Goal: Task Accomplishment & Management: Complete application form

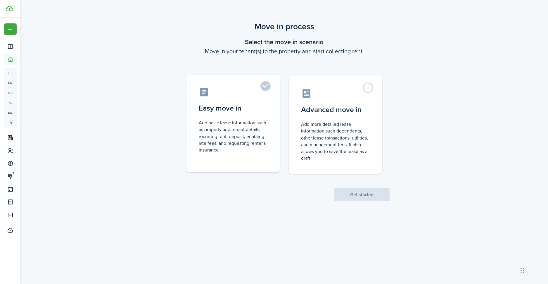
click at [226, 141] on control-radio-card-description "Add basic lease information such as property and tenant details, recurring rent…" at bounding box center [233, 136] width 69 height 34
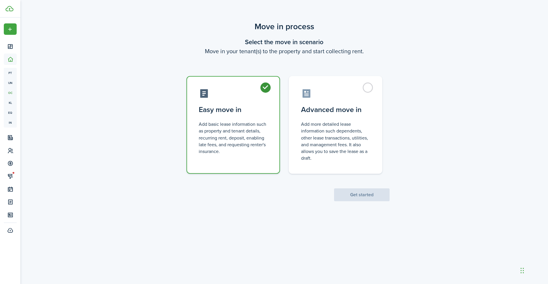
radio input "true"
click at [344, 191] on button "Get started" at bounding box center [362, 194] width 56 height 13
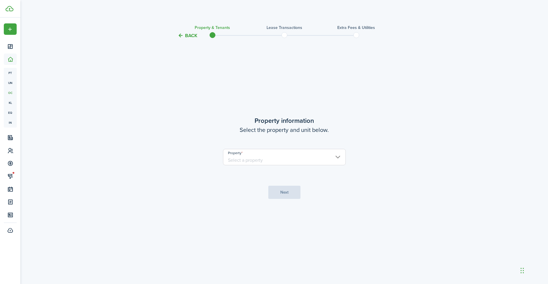
click at [275, 157] on input "Property" at bounding box center [284, 157] width 123 height 16
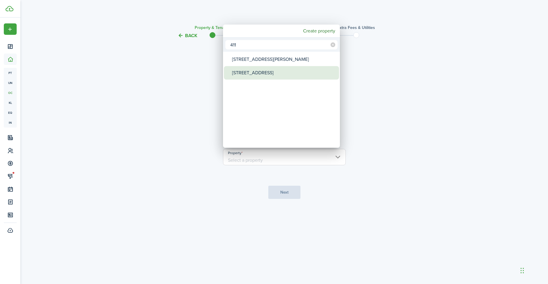
type input "411"
click at [253, 68] on div "[STREET_ADDRESS]" at bounding box center [284, 72] width 104 height 13
type input "[STREET_ADDRESS]"
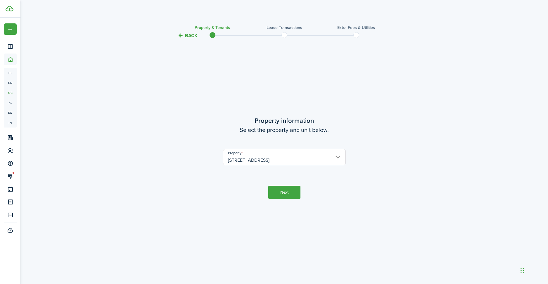
click at [270, 191] on button "Next" at bounding box center [284, 192] width 32 height 13
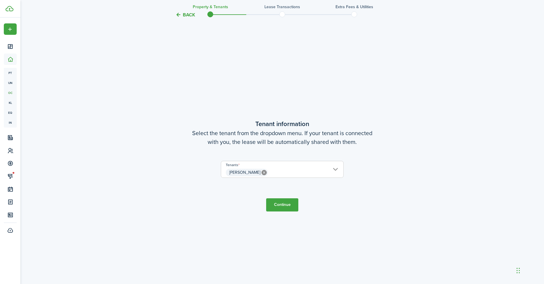
click at [284, 207] on button "Continue" at bounding box center [282, 204] width 32 height 13
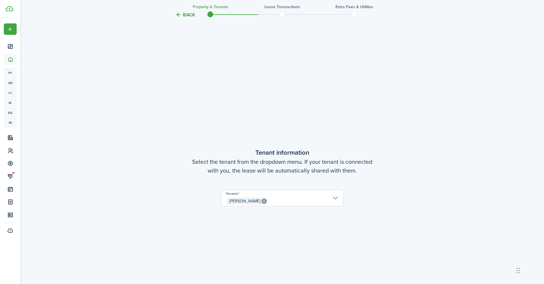
scroll to position [207, 0]
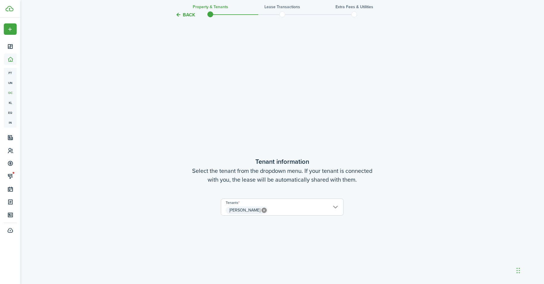
click at [333, 203] on input "[PERSON_NAME]" at bounding box center [282, 202] width 122 height 7
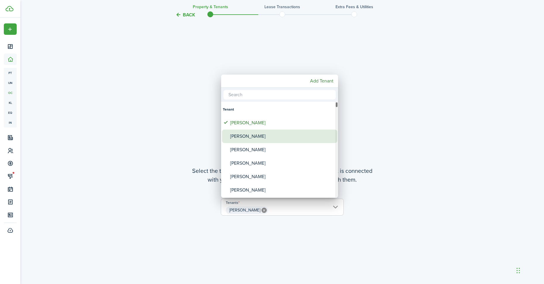
click at [248, 137] on div "[PERSON_NAME]" at bounding box center [282, 136] width 104 height 13
type input "[PERSON_NAME], [PERSON_NAME]"
click at [366, 198] on div at bounding box center [271, 142] width 637 height 378
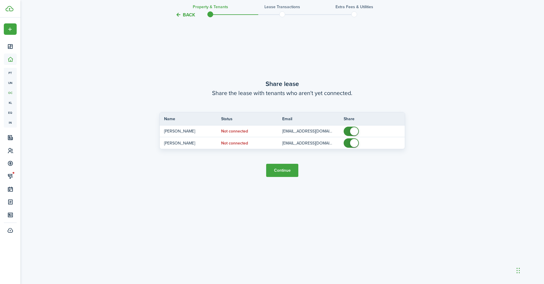
scroll to position [568, 0]
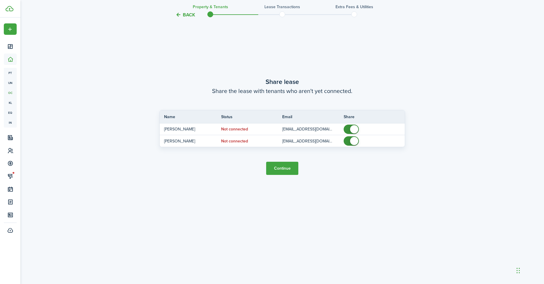
click at [291, 172] on button "Continue" at bounding box center [282, 168] width 32 height 13
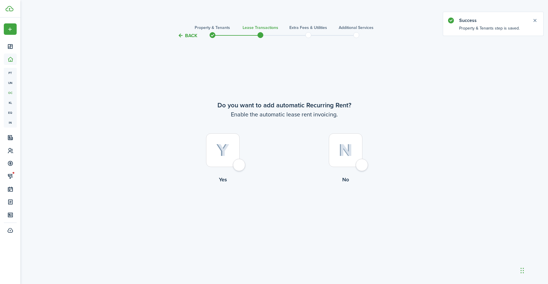
click at [225, 154] on img at bounding box center [222, 150] width 13 height 13
radio input "true"
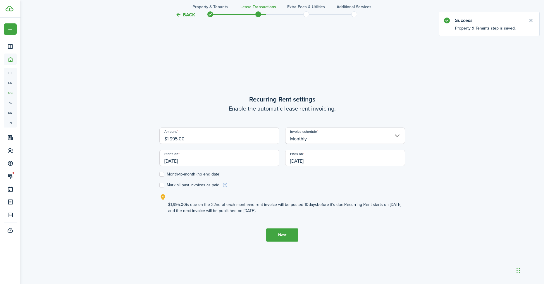
scroll to position [245, 0]
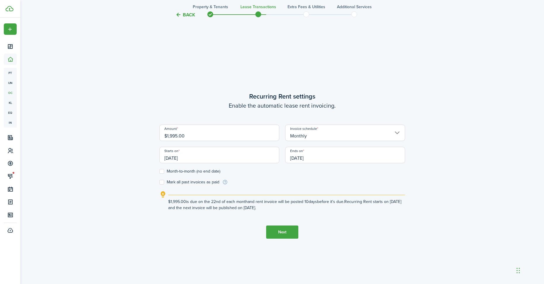
click at [319, 134] on input "Monthly" at bounding box center [345, 133] width 120 height 16
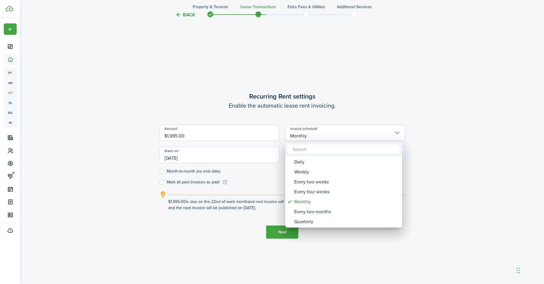
click at [194, 105] on div at bounding box center [271, 142] width 637 height 378
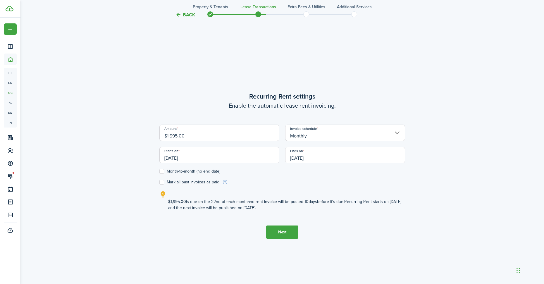
drag, startPoint x: 178, startPoint y: 138, endPoint x: 178, endPoint y: 142, distance: 4.4
click at [178, 138] on input "$1,995.00" at bounding box center [219, 133] width 120 height 16
click at [206, 160] on input "[DATE]" at bounding box center [219, 155] width 120 height 16
type input "$1,950.00"
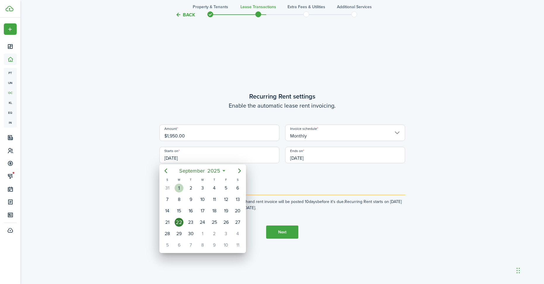
click at [180, 189] on div "1" at bounding box center [179, 188] width 9 height 9
type input "[DATE]"
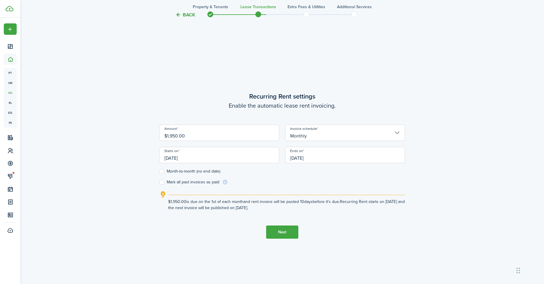
click at [327, 158] on input "[DATE]" at bounding box center [345, 155] width 120 height 16
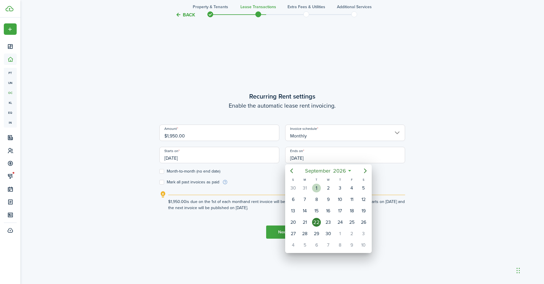
click at [316, 190] on div "1" at bounding box center [316, 188] width 9 height 9
type input "[DATE]"
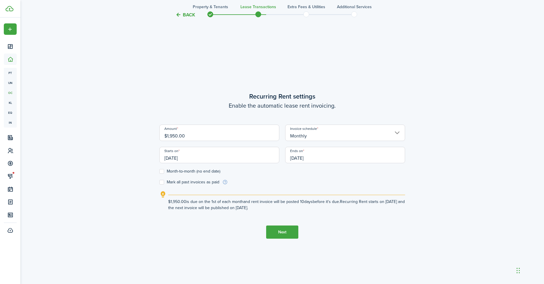
click at [280, 230] on button "Next" at bounding box center [282, 231] width 32 height 13
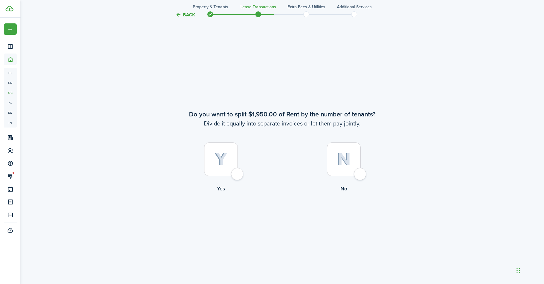
scroll to position [529, 0]
click at [344, 163] on img at bounding box center [344, 158] width 14 height 13
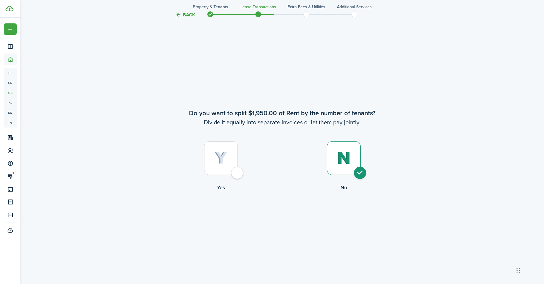
radio input "true"
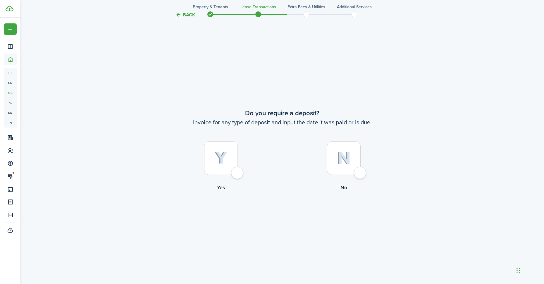
click at [227, 161] on img at bounding box center [220, 157] width 13 height 13
radio input "true"
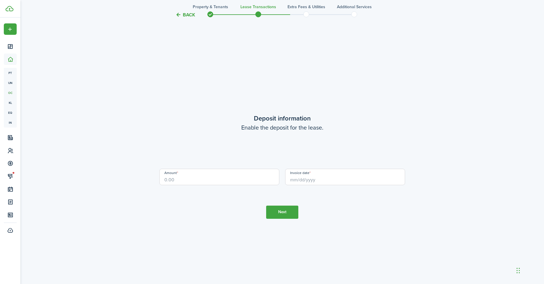
scroll to position [1097, 0]
click at [183, 179] on input "Amount" at bounding box center [219, 176] width 120 height 16
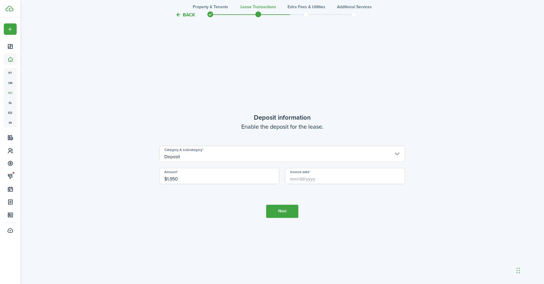
click at [326, 179] on input "Invoice date" at bounding box center [345, 176] width 120 height 16
type input "$1,950.00"
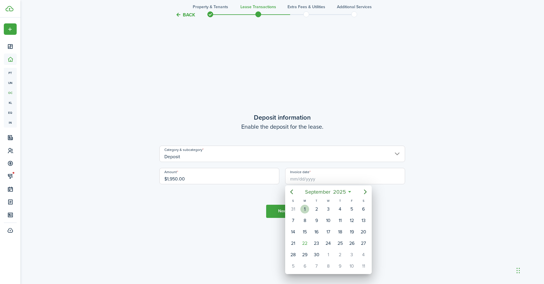
click at [306, 205] on div "1" at bounding box center [304, 209] width 9 height 9
type input "[DATE]"
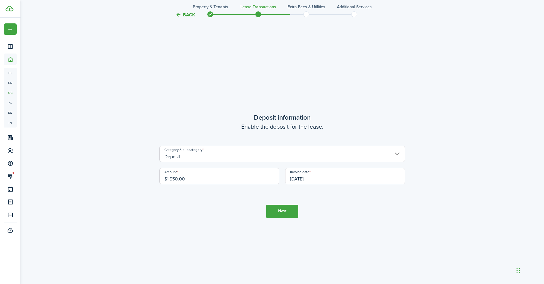
click at [288, 209] on button "Next" at bounding box center [282, 211] width 32 height 13
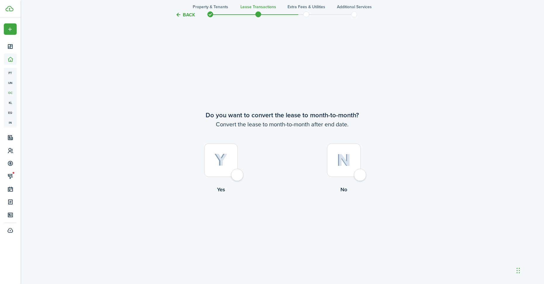
scroll to position [1381, 0]
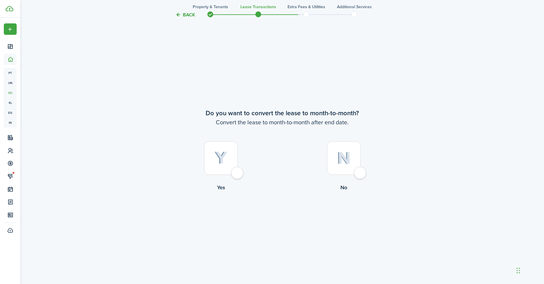
click at [224, 166] on div at bounding box center [221, 158] width 34 height 34
radio input "true"
click at [284, 217] on button "Continue" at bounding box center [282, 215] width 32 height 13
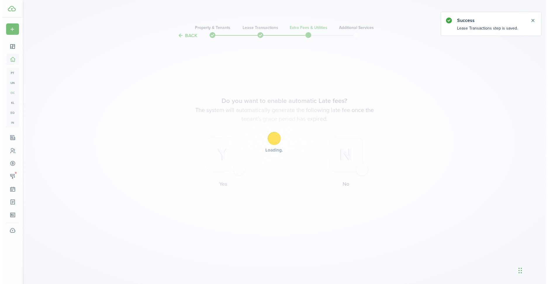
scroll to position [0, 0]
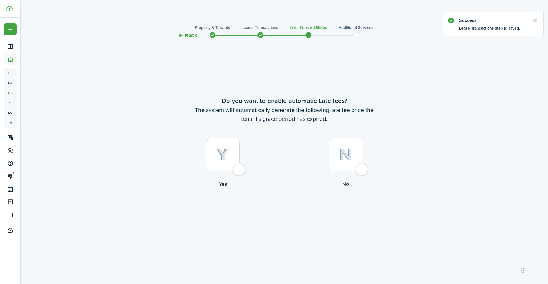
click at [228, 162] on div at bounding box center [223, 155] width 34 height 34
radio input "true"
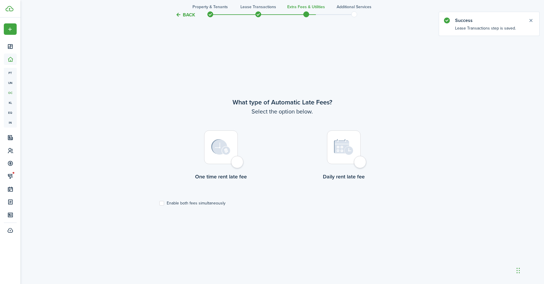
scroll to position [245, 0]
click at [188, 203] on label "Enable both fees simultaneously" at bounding box center [192, 203] width 66 height 5
click at [159, 203] on input "Enable both fees simultaneously" at bounding box center [159, 203] width 0 height 0
checkbox input "true"
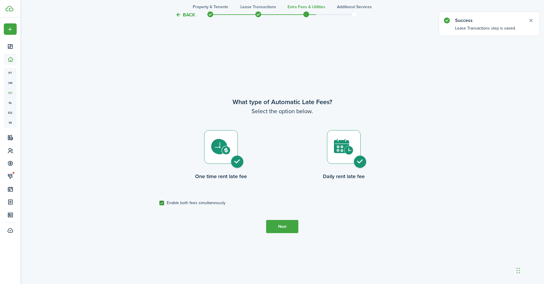
click at [283, 228] on button "Next" at bounding box center [282, 226] width 32 height 13
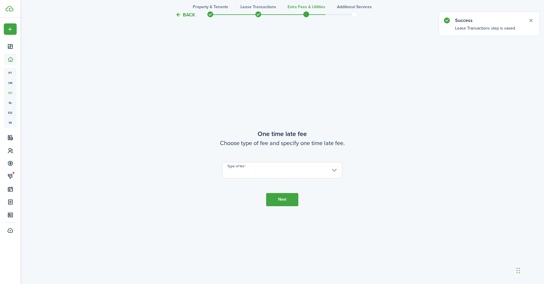
scroll to position [529, 0]
click at [258, 170] on input "Type of fee" at bounding box center [282, 168] width 120 height 16
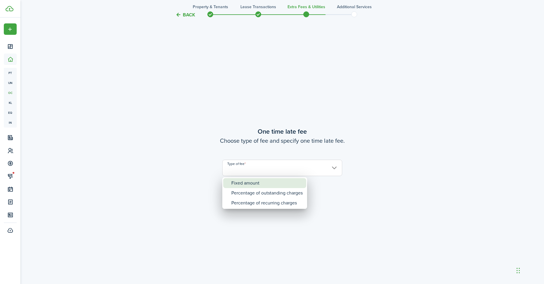
click at [250, 184] on div "Fixed amount" at bounding box center [266, 183] width 71 height 10
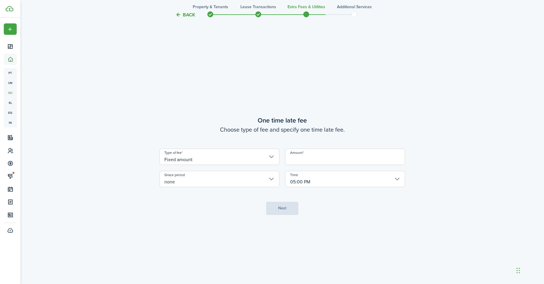
drag, startPoint x: 317, startPoint y: 167, endPoint x: 313, endPoint y: 158, distance: 9.6
click at [316, 167] on div "Type of fee Fixed amount Amount Grace period none Time 05:00 PM" at bounding box center [281, 168] width 251 height 39
click at [313, 158] on input "Amount" at bounding box center [345, 157] width 120 height 16
click at [271, 161] on input "Fixed amount" at bounding box center [219, 157] width 120 height 16
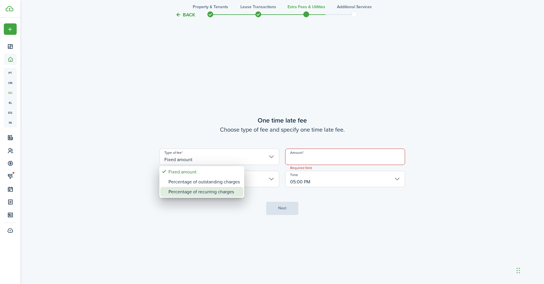
click at [206, 194] on div "Percentage of recurring charges" at bounding box center [203, 192] width 71 height 10
type input "Percentage of recurring charges"
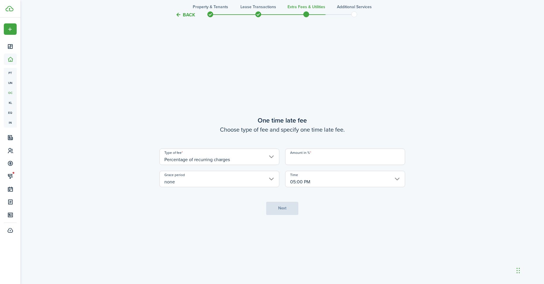
click at [306, 158] on input "Amount in %" at bounding box center [345, 157] width 120 height 16
type input "10"
click at [291, 209] on button "Next" at bounding box center [282, 208] width 32 height 13
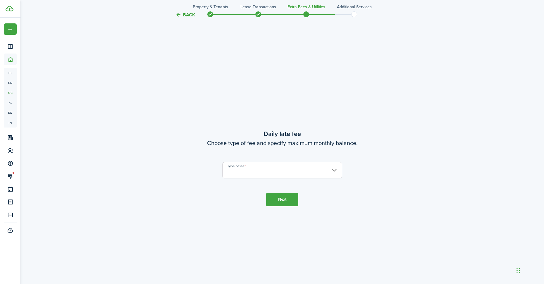
scroll to position [813, 0]
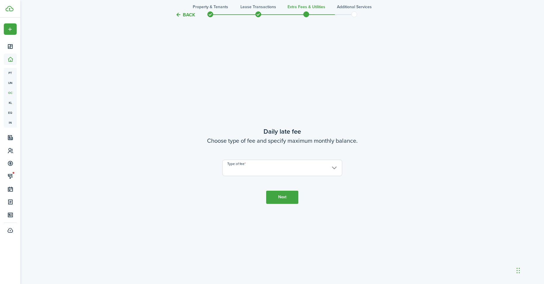
click at [274, 173] on input "Type of fee" at bounding box center [282, 168] width 120 height 16
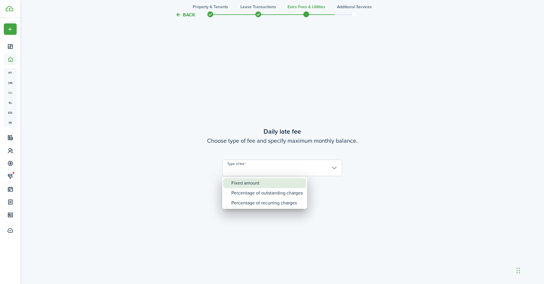
click at [257, 180] on div "Fixed amount" at bounding box center [266, 183] width 71 height 10
type input "Fixed amount"
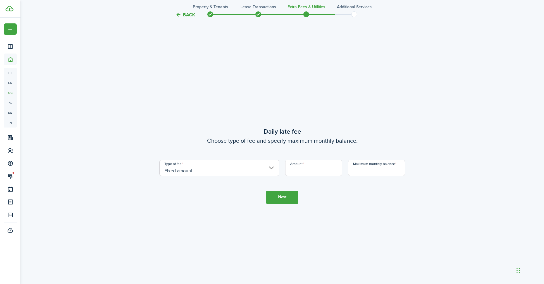
click at [309, 169] on input "Amount" at bounding box center [313, 168] width 57 height 16
type input "$5.00"
drag, startPoint x: 355, startPoint y: 167, endPoint x: 369, endPoint y: 176, distance: 17.2
click at [355, 167] on input "Maximum monthly balance" at bounding box center [376, 168] width 57 height 16
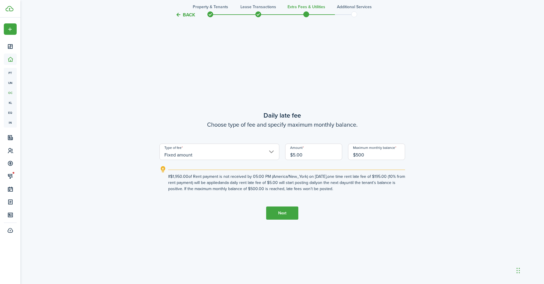
type input "$500.00"
click at [277, 212] on button "Next" at bounding box center [282, 212] width 32 height 13
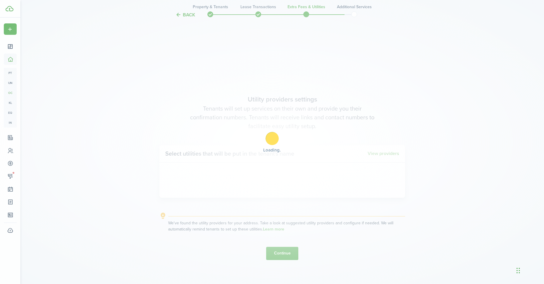
scroll to position [1097, 0]
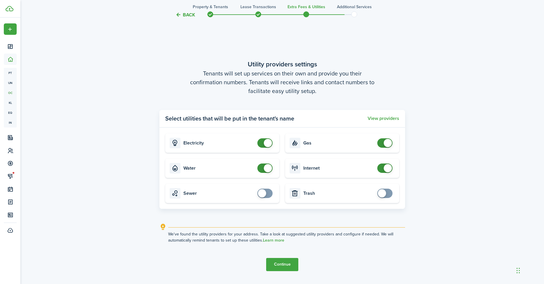
checkbox input "false"
click at [385, 142] on span at bounding box center [388, 143] width 8 height 8
click at [262, 142] on span at bounding box center [265, 142] width 6 height 9
checkbox input "true"
click at [262, 143] on span at bounding box center [262, 143] width 8 height 8
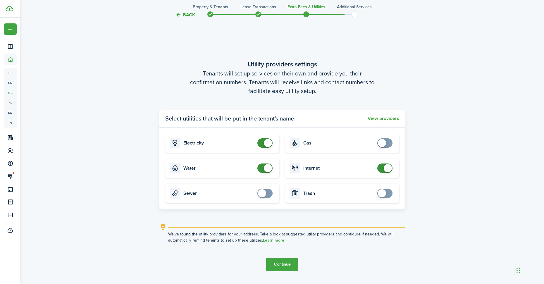
checkbox input "true"
click at [384, 145] on span at bounding box center [382, 143] width 8 height 8
checkbox input "true"
click at [262, 195] on span at bounding box center [262, 193] width 8 height 8
checkbox input "true"
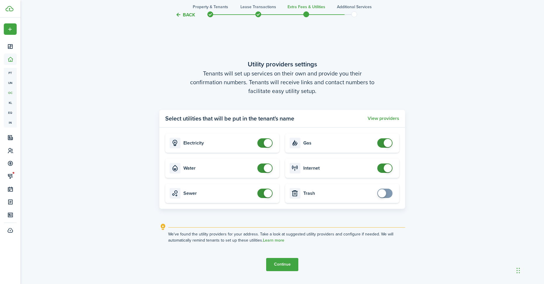
click at [385, 194] on span at bounding box center [382, 193] width 8 height 8
click at [285, 265] on button "Continue" at bounding box center [282, 264] width 32 height 13
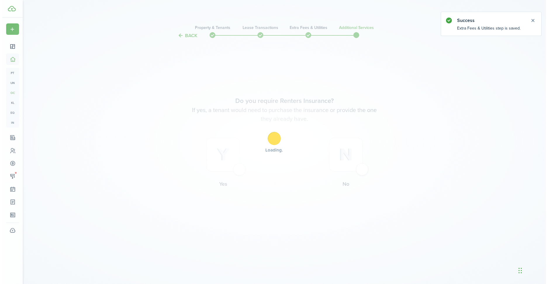
scroll to position [0, 0]
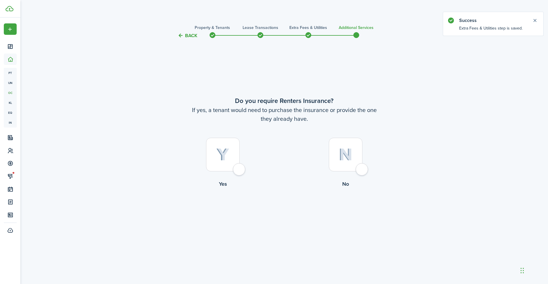
click at [231, 163] on div at bounding box center [223, 155] width 34 height 34
radio input "true"
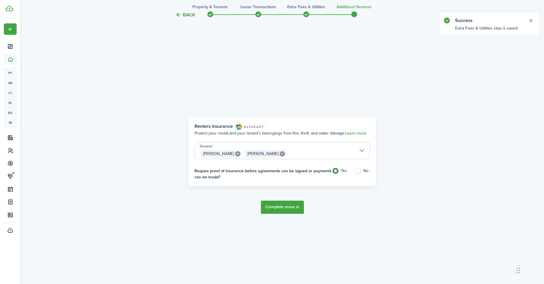
scroll to position [245, 0]
click at [357, 170] on label "No" at bounding box center [361, 172] width 15 height 9
radio input "false"
radio input "true"
click at [337, 169] on label "Yes" at bounding box center [340, 172] width 17 height 9
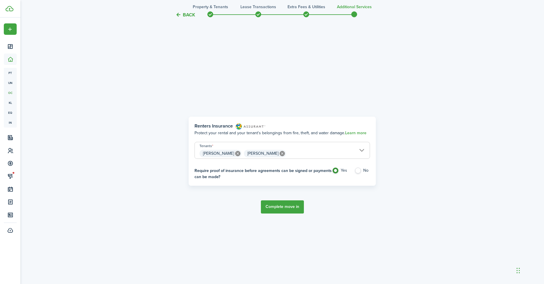
click at [359, 170] on label "No" at bounding box center [361, 172] width 15 height 9
radio input "false"
radio input "true"
click at [297, 203] on button "Complete move in" at bounding box center [282, 206] width 43 height 13
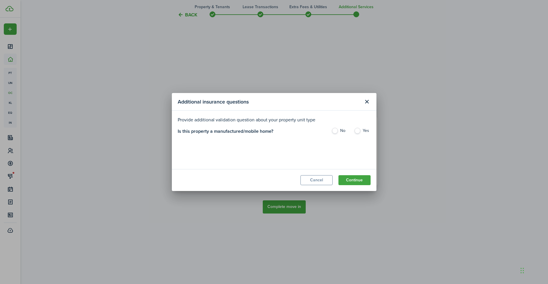
click at [336, 131] on label "No" at bounding box center [340, 132] width 17 height 9
radio input "true"
click at [354, 181] on button "Continue" at bounding box center [355, 180] width 32 height 10
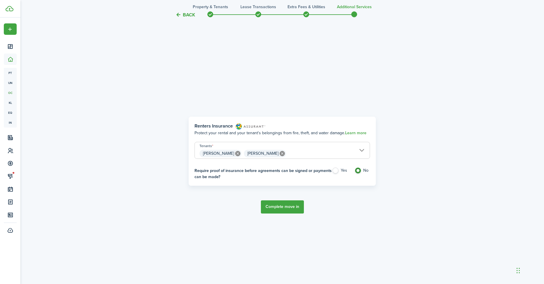
click at [288, 208] on button "Complete move in" at bounding box center [282, 206] width 43 height 13
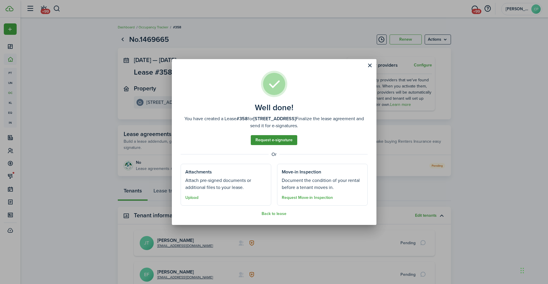
click at [279, 140] on link "Request e-signature" at bounding box center [274, 140] width 46 height 10
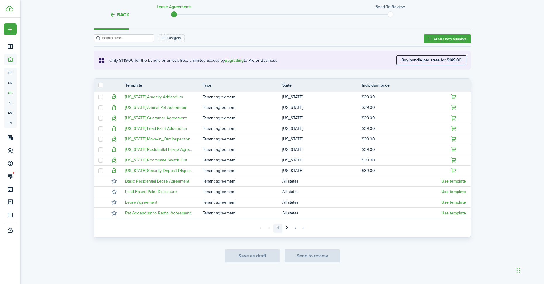
scroll to position [85, 0]
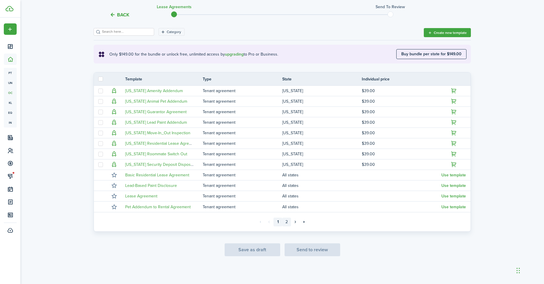
click at [287, 223] on link "2" at bounding box center [286, 222] width 9 height 9
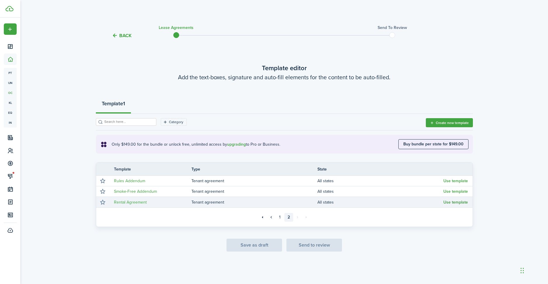
click at [453, 202] on button "Use template" at bounding box center [456, 202] width 25 height 5
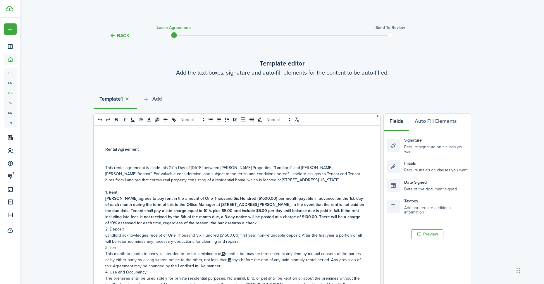
click at [175, 167] on p "This rental agreement is made this 27th Day of [DATE] between [PERSON_NAME] Pro…" at bounding box center [234, 174] width 259 height 18
click at [196, 166] on p "This rental agreement is made this 1st Day of [DATE] between [PERSON_NAME] Prop…" at bounding box center [234, 174] width 259 height 18
drag, startPoint x: 315, startPoint y: 166, endPoint x: 292, endPoint y: 169, distance: 23.0
click at [292, 169] on p "This rental agreement is made this 1st Day of [DATE] between [PERSON_NAME] Prop…" at bounding box center [234, 174] width 259 height 18
click at [303, 167] on p "This rental agreement is made this 1st Day of [DATE] between [PERSON_NAME] Prop…" at bounding box center [234, 174] width 259 height 18
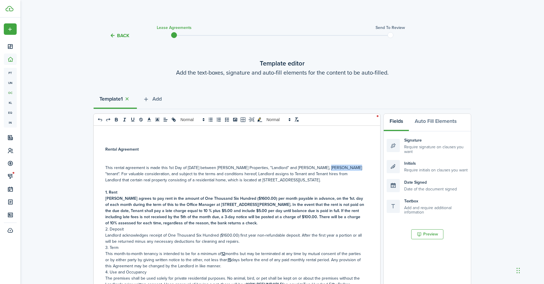
drag, startPoint x: 347, startPoint y: 168, endPoint x: 323, endPoint y: 169, distance: 23.7
click at [323, 169] on p "This rental agreement is made this 1st Day of [DATE] between [PERSON_NAME] Prop…" at bounding box center [234, 174] width 259 height 18
drag, startPoint x: 335, startPoint y: 181, endPoint x: 260, endPoint y: 179, distance: 74.6
click at [260, 179] on p "This rental agreement is made this 1st Day of [DATE] between [PERSON_NAME] Prop…" at bounding box center [234, 174] width 259 height 18
drag, startPoint x: 285, startPoint y: 181, endPoint x: 286, endPoint y: 189, distance: 8.3
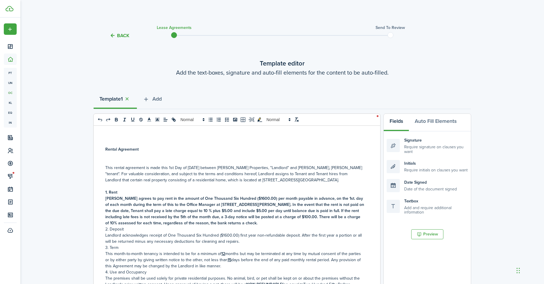
click at [285, 181] on p "This rental agreement is made this 1st Day of [DATE] between [PERSON_NAME] Prop…" at bounding box center [234, 174] width 259 height 18
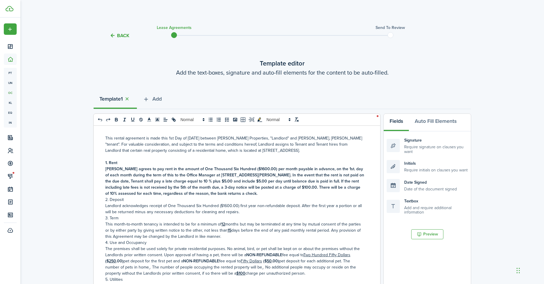
scroll to position [29, 0]
click at [243, 169] on strong "[PERSON_NAME] agrees to pay rent in the amount of One Thousand Six Hundred ($16…" at bounding box center [234, 181] width 259 height 31
click at [246, 170] on strong "[PERSON_NAME] agrees to pay rent in the amount of One Thousand Six Hundred ($16…" at bounding box center [234, 181] width 259 height 31
click at [218, 169] on strong "[PERSON_NAME] agrees to pay rent in the amount of One Thousand Six Hundred ($19…" at bounding box center [234, 181] width 259 height 31
click at [238, 169] on strong "[PERSON_NAME] agrees to pay rent in the amount of One Thousand Nine Hundred ($1…" at bounding box center [233, 181] width 256 height 31
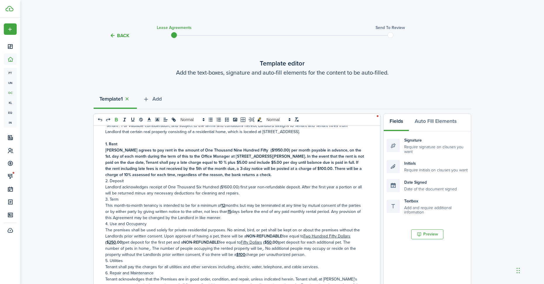
scroll to position [58, 0]
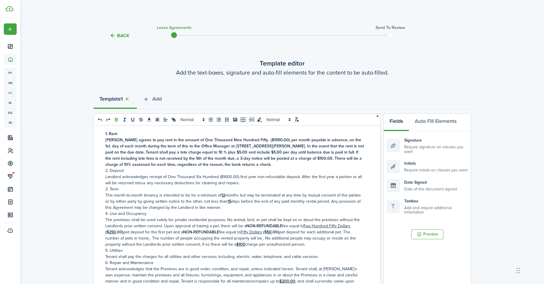
click at [227, 177] on p "Landlord acknowledges receipt of One Thousand Six Hundred ($1600.00) first year…" at bounding box center [234, 180] width 259 height 12
click at [200, 177] on p "Landlord acknowledges receipt of One Thousand Six Hundred ($1950.00) first year…" at bounding box center [234, 180] width 259 height 12
click at [220, 180] on p "Landlord acknowledges receipt of One Thousand Nine Hundred ($1950.00) first yea…" at bounding box center [234, 180] width 259 height 12
click at [221, 177] on p "Landlord acknowledges receipt of One Thousand Nine Hundred ($1950.00) first yea…" at bounding box center [234, 180] width 259 height 12
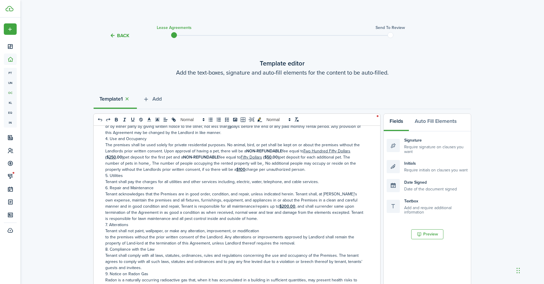
scroll to position [146, 0]
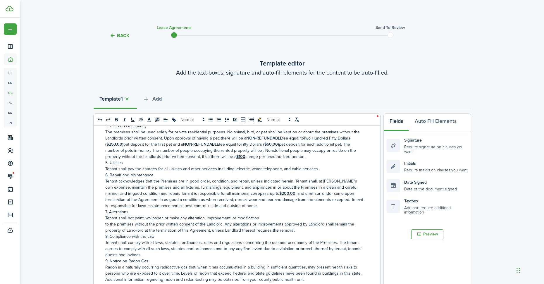
click at [147, 151] on p "The premises shall be used solely for private residential purposes. No animal, …" at bounding box center [234, 144] width 259 height 31
drag, startPoint x: 153, startPoint y: 150, endPoint x: 156, endPoint y: 152, distance: 3.6
click at [153, 150] on u at bounding box center [153, 150] width 1 height 6
click at [264, 150] on p "The premises shall be used solely for private residential purposes. No animal, …" at bounding box center [234, 144] width 259 height 31
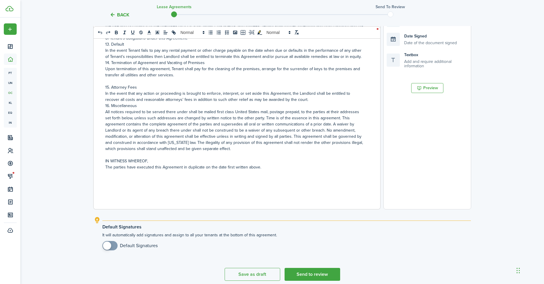
click at [110, 180] on p at bounding box center [234, 179] width 259 height 6
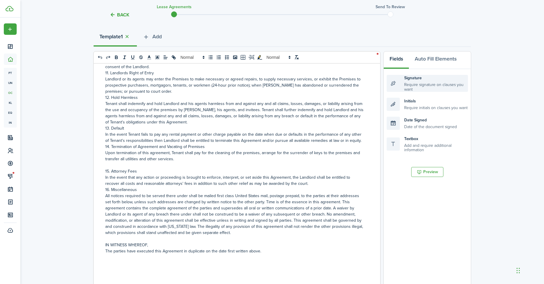
scroll to position [58, 0]
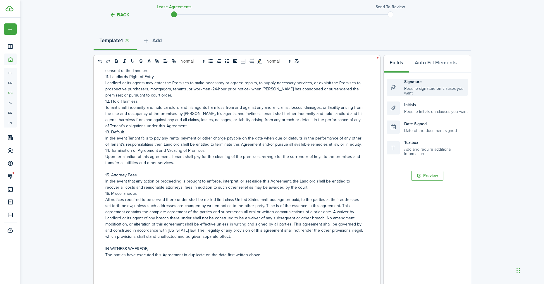
click at [393, 90] on div "Signature Require signature on clauses you want" at bounding box center [427, 87] width 81 height 17
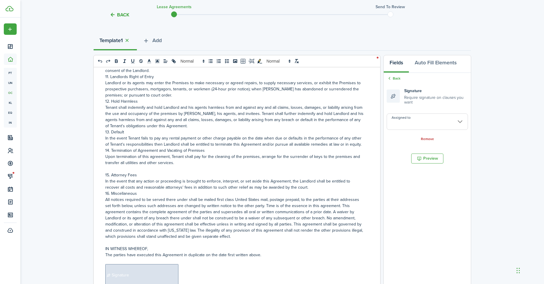
click at [399, 116] on input "Assigned to" at bounding box center [427, 121] width 81 height 16
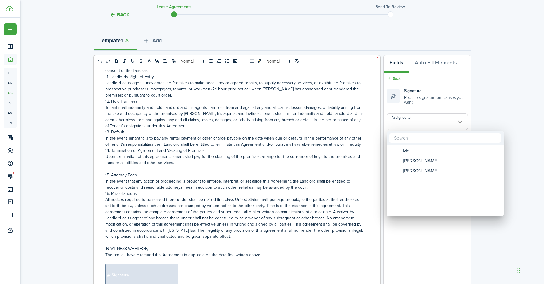
click at [401, 150] on div "Me" at bounding box center [448, 151] width 104 height 10
type input "Me"
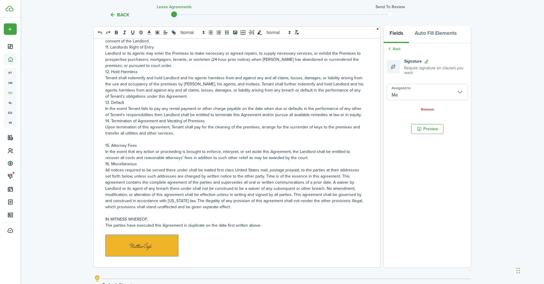
scroll to position [117, 0]
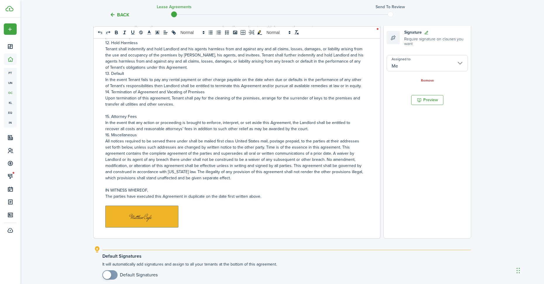
click at [180, 216] on p "﻿ ﻿" at bounding box center [234, 217] width 259 height 22
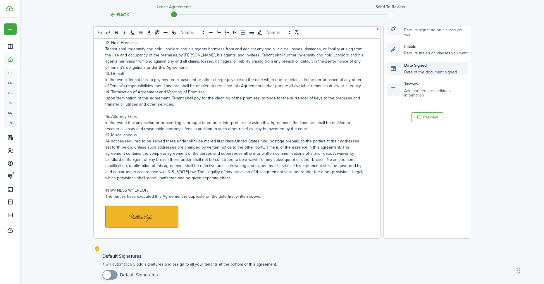
click at [406, 68] on div "Date Signed Date of the document signed" at bounding box center [427, 68] width 81 height 13
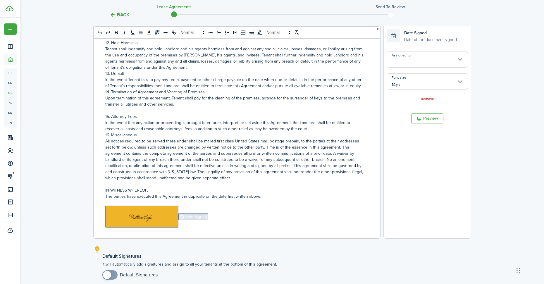
click at [404, 65] on input "Assigned to" at bounding box center [427, 59] width 81 height 16
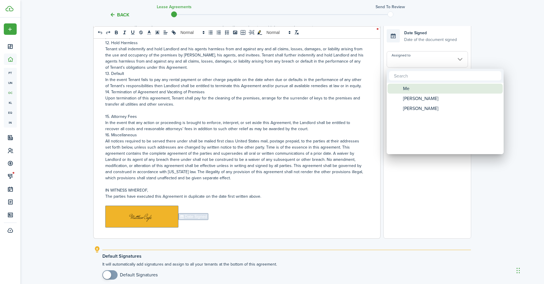
click at [405, 86] on span "Me" at bounding box center [406, 89] width 6 height 10
type input "Me"
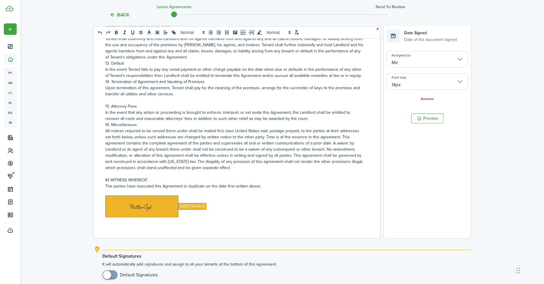
scroll to position [331, 0]
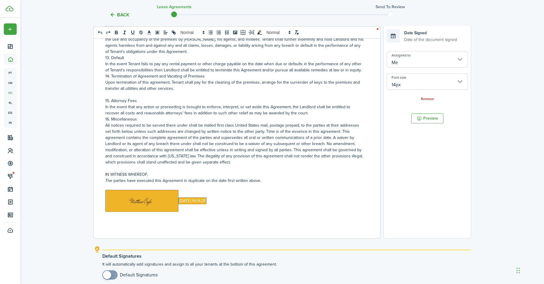
click at [229, 203] on p "﻿ ﻿ [DATE] 14:14:21 ﻿" at bounding box center [234, 201] width 259 height 22
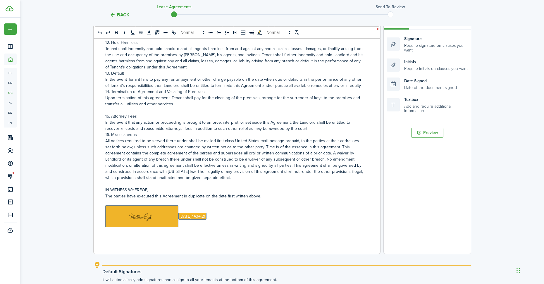
scroll to position [88, 0]
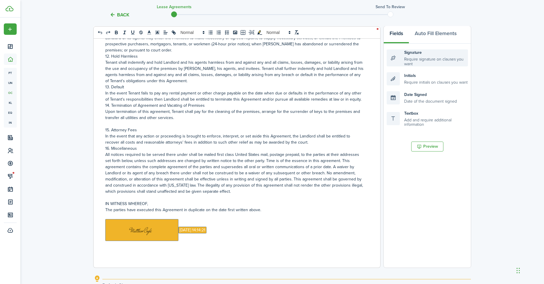
click at [399, 58] on div "Signature Require signature on clauses you want" at bounding box center [427, 57] width 81 height 17
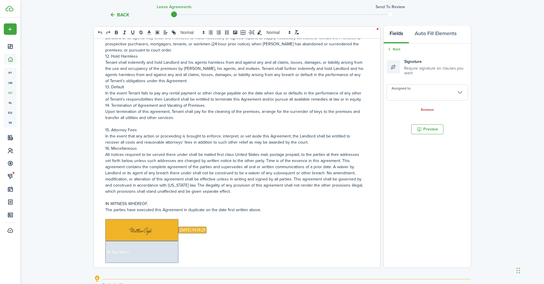
click at [402, 93] on input "Assigned to" at bounding box center [427, 92] width 81 height 16
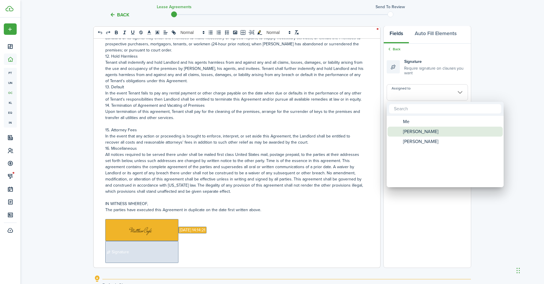
click at [406, 130] on span "[PERSON_NAME]" at bounding box center [420, 132] width 35 height 10
type input "[PERSON_NAME]"
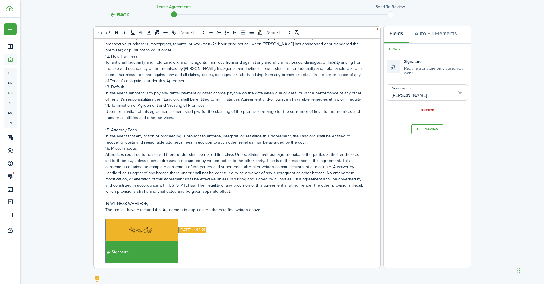
click at [181, 251] on p "﻿ Signature ﻿" at bounding box center [234, 252] width 259 height 22
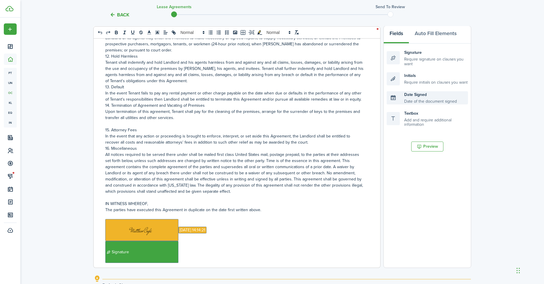
click at [399, 94] on div "Date Signed Date of the document signed" at bounding box center [427, 97] width 81 height 13
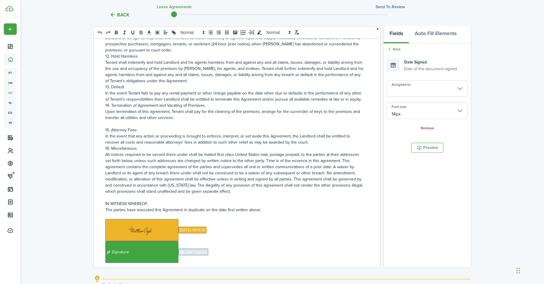
click at [401, 87] on input "Assigned to" at bounding box center [427, 88] width 81 height 16
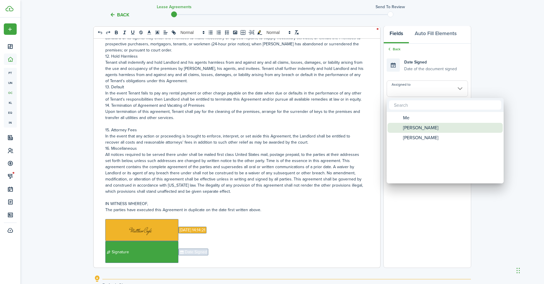
click at [404, 125] on span "[PERSON_NAME]" at bounding box center [420, 128] width 35 height 10
type input "[PERSON_NAME]"
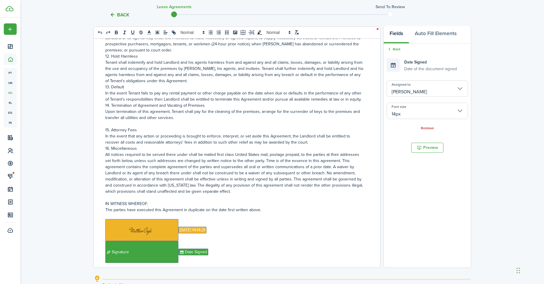
click at [215, 257] on p "﻿ Signature ﻿ Date Signed ﻿" at bounding box center [234, 252] width 259 height 22
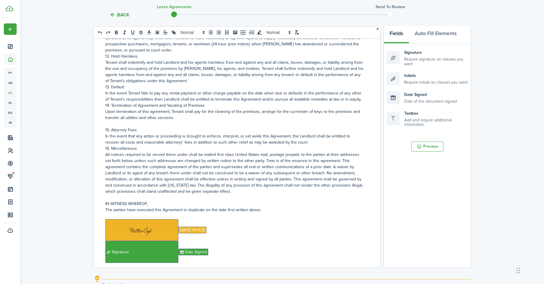
scroll to position [332, 0]
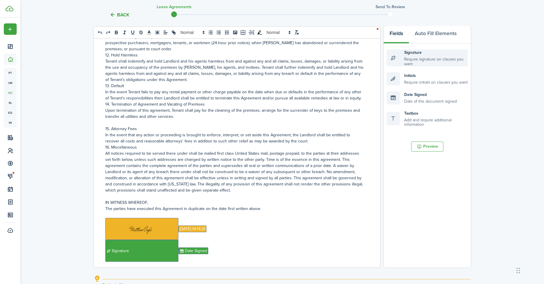
click at [428, 60] on div "Signature Require signature on clauses you want" at bounding box center [427, 57] width 81 height 17
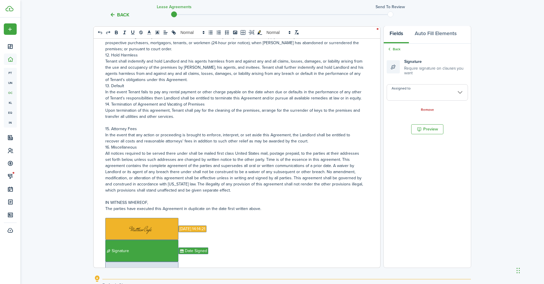
click at [407, 97] on input "Assigned to" at bounding box center [427, 92] width 81 height 16
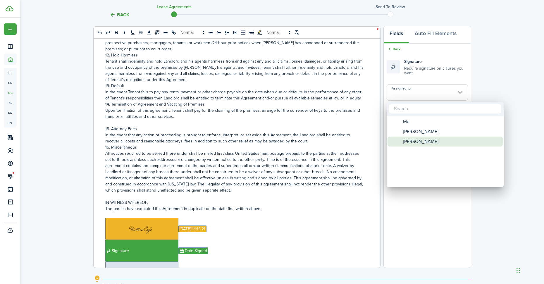
click at [404, 143] on span "[PERSON_NAME]" at bounding box center [420, 142] width 35 height 10
type input "[PERSON_NAME]"
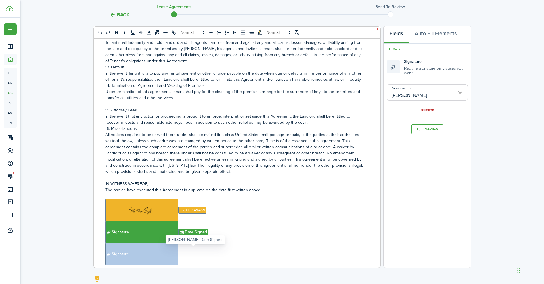
scroll to position [361, 0]
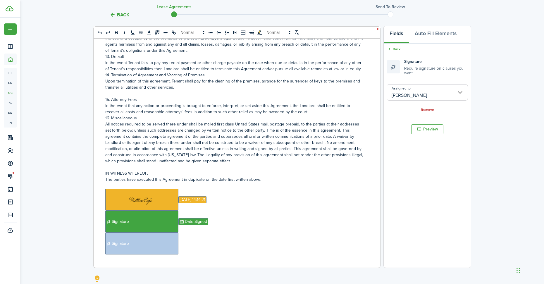
click at [181, 249] on p "﻿ Signature ﻿" at bounding box center [234, 243] width 259 height 22
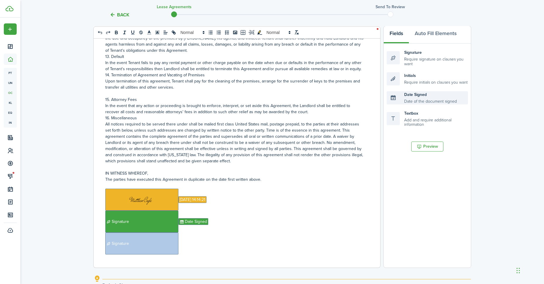
click at [401, 97] on div "Date Signed Date of the document signed" at bounding box center [427, 97] width 81 height 13
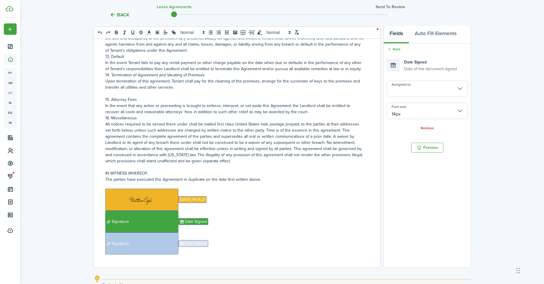
click at [403, 88] on input "Assigned to" at bounding box center [427, 88] width 81 height 16
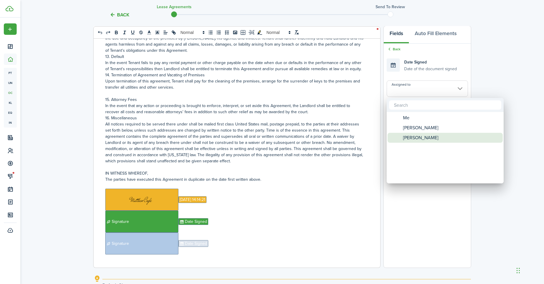
click at [404, 139] on span "[PERSON_NAME]" at bounding box center [420, 138] width 35 height 10
type input "[PERSON_NAME]"
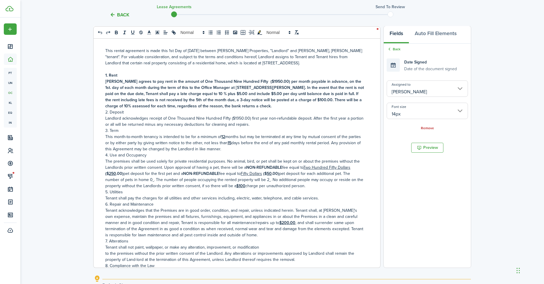
scroll to position [58, 0]
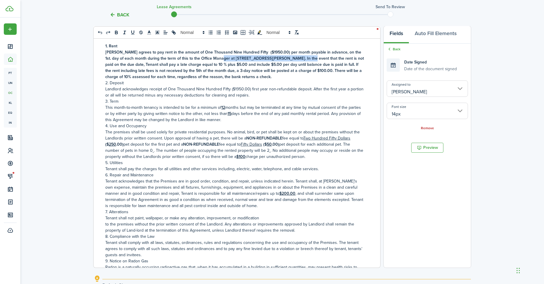
drag, startPoint x: 297, startPoint y: 58, endPoint x: 215, endPoint y: 59, distance: 82.2
click at [215, 59] on strong "[PERSON_NAME] agrees to pay rent in the amount of One Thousand Nine Hundred Fif…" at bounding box center [234, 64] width 259 height 31
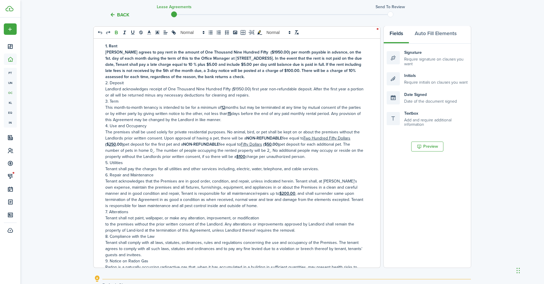
drag, startPoint x: 279, startPoint y: 58, endPoint x: 284, endPoint y: 62, distance: 6.9
click at [279, 58] on strong "[PERSON_NAME] agrees to pay rent in the amount of One Thousand Nine Hundred Fif…" at bounding box center [233, 64] width 256 height 31
click at [278, 59] on strong "[PERSON_NAME] agrees to pay rent in the amount of One Thousand Nine Hundred Fif…" at bounding box center [233, 64] width 256 height 31
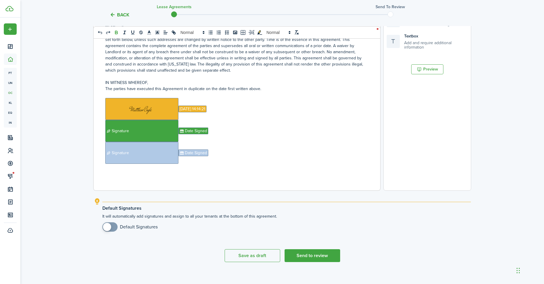
scroll to position [171, 0]
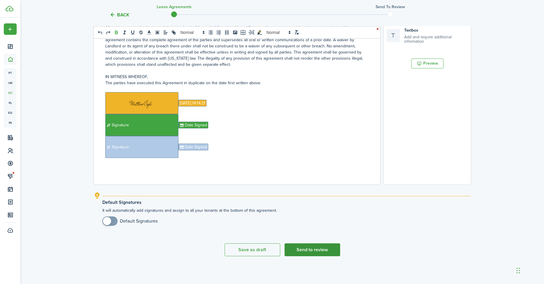
click at [313, 254] on button "Send to review" at bounding box center [313, 249] width 56 height 13
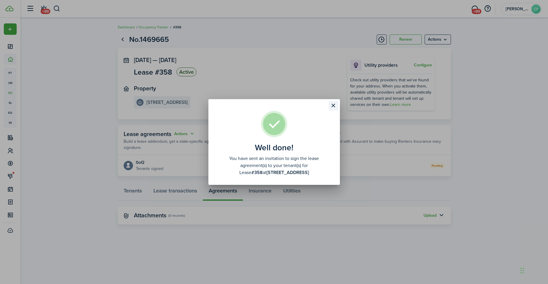
click at [335, 104] on button "Close modal" at bounding box center [334, 106] width 10 height 10
